Goal: Task Accomplishment & Management: Manage account settings

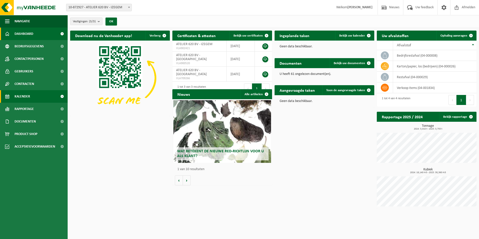
click at [40, 91] on link "Kalender" at bounding box center [34, 96] width 68 height 13
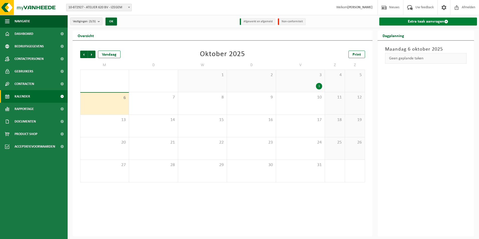
click at [401, 23] on link "Extra taak aanvragen" at bounding box center [428, 22] width 98 height 8
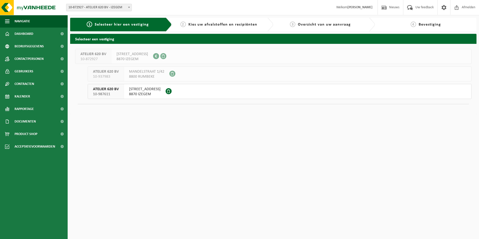
click at [132, 89] on span "AMBACHTENSTRAAT 26" at bounding box center [145, 89] width 32 height 5
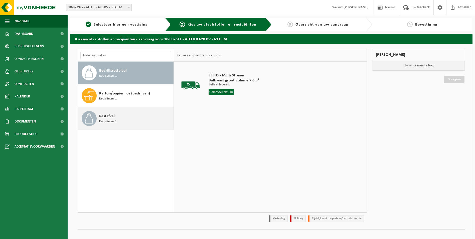
click at [114, 119] on span "Restafval" at bounding box center [107, 116] width 16 height 6
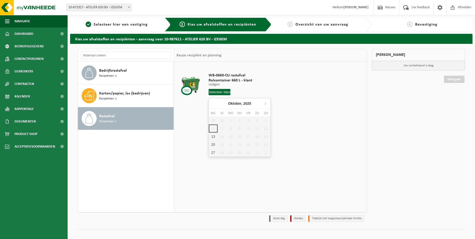
click at [222, 91] on input "text" at bounding box center [220, 92] width 22 height 6
click at [216, 134] on div "13" at bounding box center [213, 137] width 9 height 8
type input "Van [DATE]"
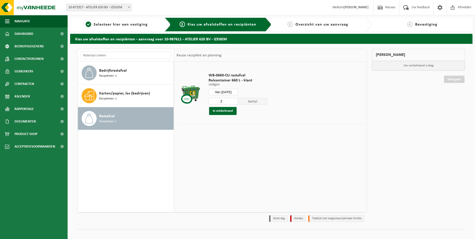
type input "2"
click at [234, 100] on input "2" at bounding box center [224, 101] width 30 height 7
click at [229, 110] on button "In winkelmand" at bounding box center [223, 111] width 28 height 8
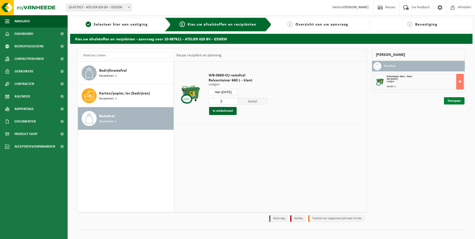
click at [454, 103] on link "Doorgaan" at bounding box center [454, 100] width 21 height 7
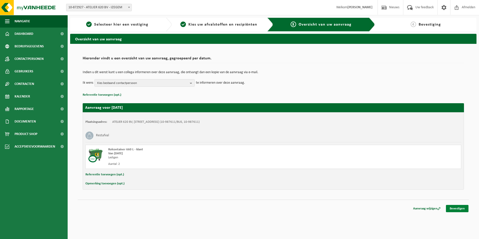
click at [458, 207] on link "Bevestigen" at bounding box center [457, 208] width 23 height 7
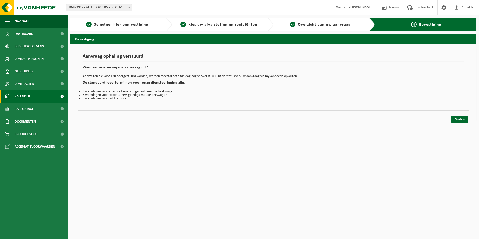
click at [26, 96] on span "Kalender" at bounding box center [23, 96] width 16 height 13
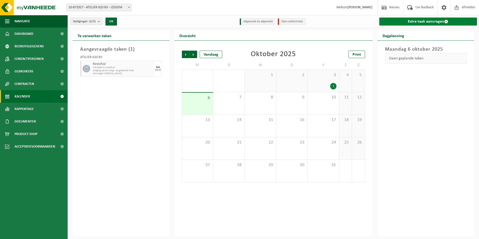
click at [438, 19] on link "Extra taak aanvragen" at bounding box center [428, 22] width 98 height 8
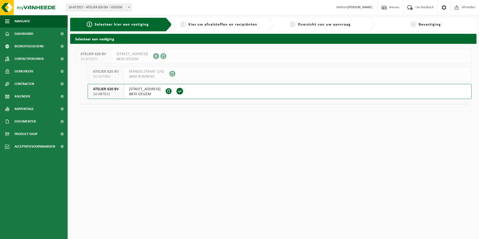
click at [131, 93] on span "8870 IZEGEM" at bounding box center [145, 94] width 32 height 5
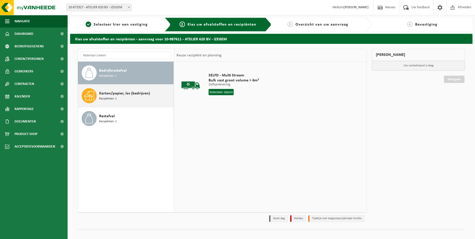
click at [124, 93] on span "Karton/papier, los (bedrijven)" at bounding box center [124, 93] width 51 height 6
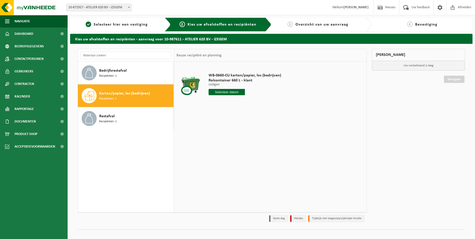
click at [218, 92] on input "text" at bounding box center [227, 92] width 36 height 6
click at [233, 135] on div "15" at bounding box center [231, 137] width 9 height 8
type input "Van 2025-10-15"
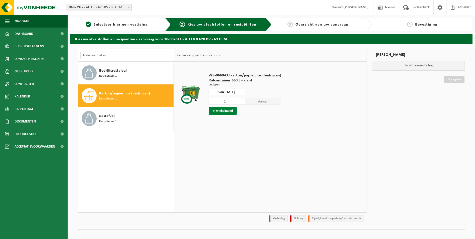
click at [224, 111] on button "In winkelmand" at bounding box center [223, 111] width 28 height 8
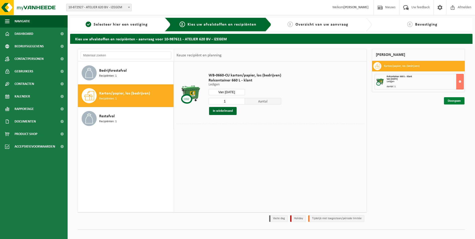
click at [456, 102] on link "Doorgaan" at bounding box center [454, 100] width 21 height 7
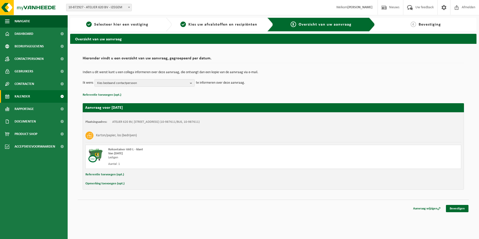
click at [28, 91] on span "Kalender" at bounding box center [23, 96] width 16 height 13
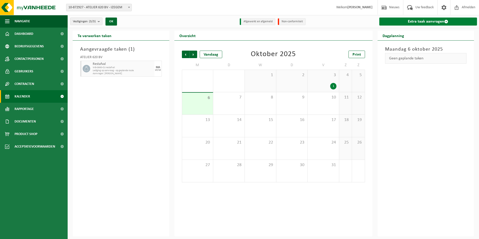
click at [410, 21] on link "Extra taak aanvragen" at bounding box center [428, 22] width 98 height 8
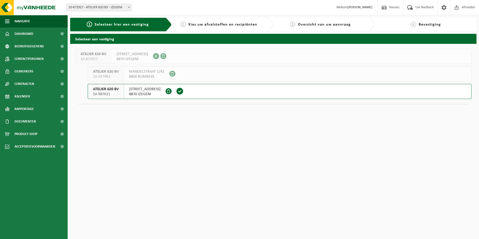
click at [139, 87] on span "AMBACHTENSTRAAT 26" at bounding box center [145, 89] width 32 height 5
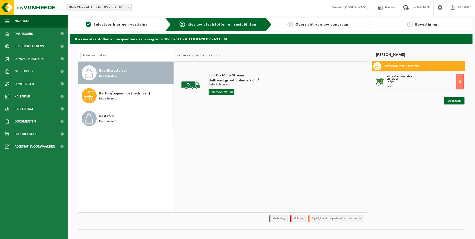
click at [114, 73] on span "Bedrijfsrestafval" at bounding box center [113, 71] width 28 height 6
click at [228, 92] on input "text" at bounding box center [221, 92] width 25 height 6
click at [113, 67] on div "Bedrijfsrestafval Recipiënten: 1" at bounding box center [135, 72] width 73 height 15
click at [411, 68] on h3 "Karton/papier, los (bedrijven)" at bounding box center [402, 66] width 36 height 8
drag, startPoint x: 411, startPoint y: 68, endPoint x: 355, endPoint y: 102, distance: 65.2
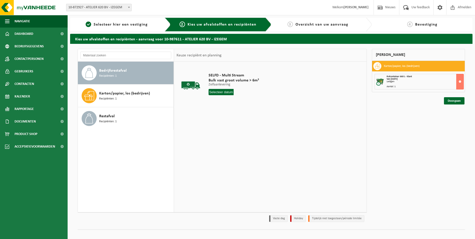
click at [328, 115] on div "SELFD - Multi Stream Bulk vast groot volume > 6m³ Zelfaanlevering Zelfaanleveri…" at bounding box center [270, 137] width 193 height 150
click at [387, 80] on div "Rolcontainer 660 L - klant Van 2025-10-15 Ledigen Aantal: 1" at bounding box center [419, 82] width 89 height 16
click at [458, 83] on button at bounding box center [461, 82] width 8 height 16
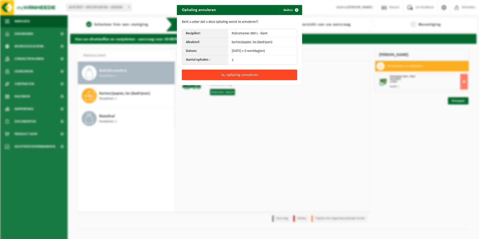
click at [237, 73] on button "Ja, ophaling annuleren" at bounding box center [239, 75] width 115 height 11
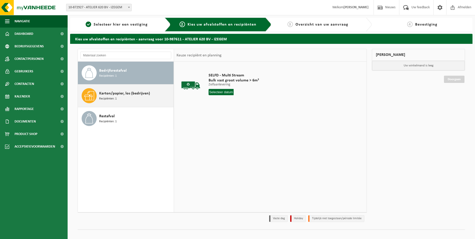
click at [134, 97] on div "Karton/papier, los (bedrijven) Recipiënten: 1" at bounding box center [135, 95] width 73 height 15
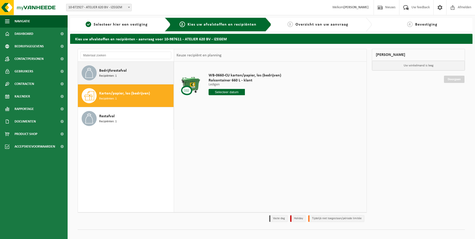
click at [148, 65] on div "Bedrijfsrestafval Recipiënten: 1" at bounding box center [126, 73] width 96 height 23
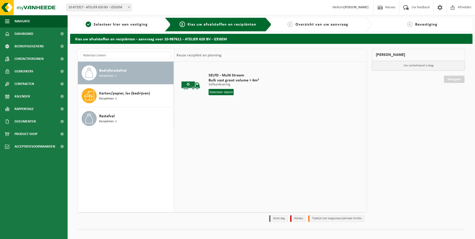
click at [220, 90] on input "text" at bounding box center [221, 92] width 25 height 6
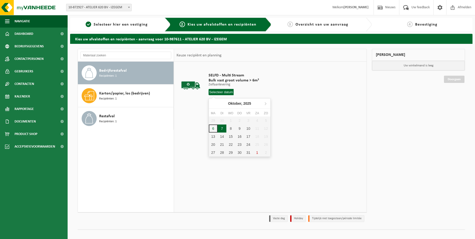
click at [220, 127] on div "7" at bounding box center [222, 129] width 9 height 8
type input "Van 2025-10-07"
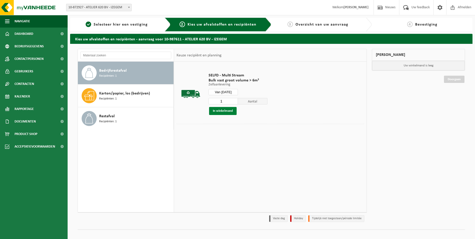
click at [222, 111] on button "In winkelmand" at bounding box center [223, 111] width 28 height 8
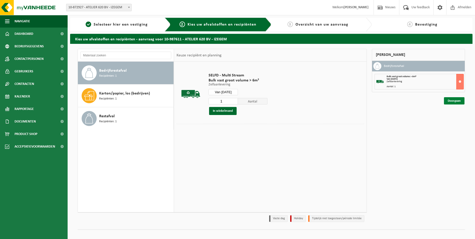
click at [451, 102] on link "Doorgaan" at bounding box center [454, 100] width 21 height 7
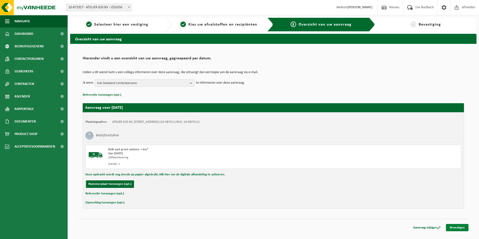
click at [452, 226] on link "Bevestigen" at bounding box center [457, 227] width 23 height 7
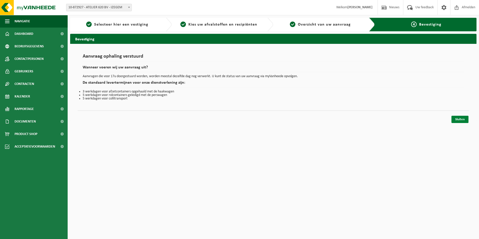
click at [458, 121] on link "Sluiten" at bounding box center [460, 119] width 17 height 7
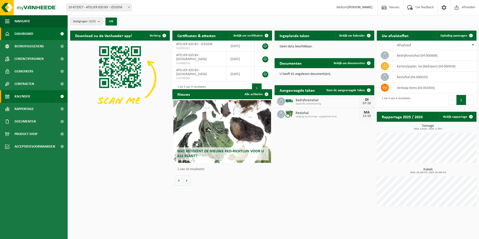
click at [21, 102] on span "Kalender" at bounding box center [23, 96] width 16 height 13
